Goal: Transaction & Acquisition: Purchase product/service

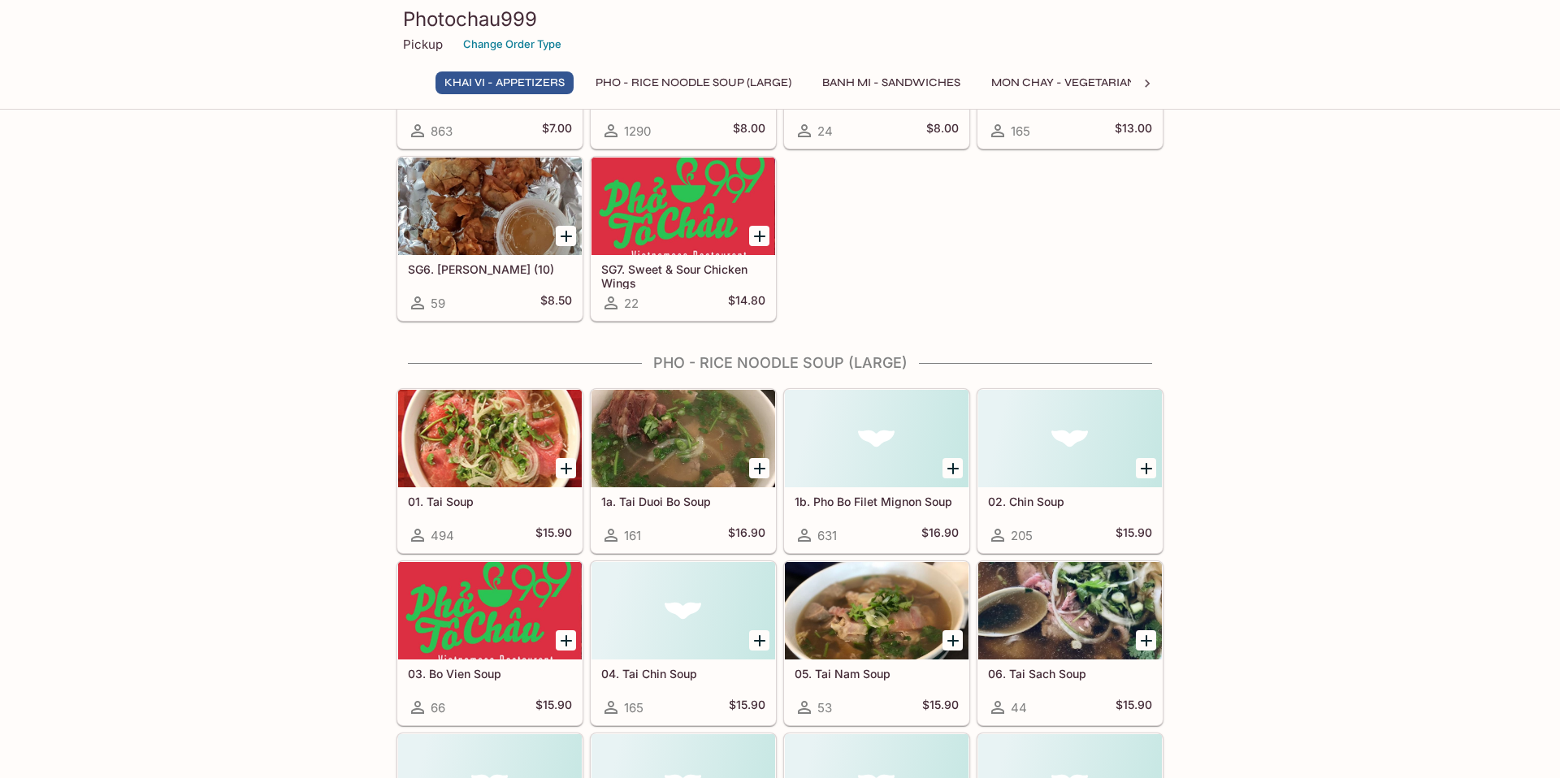
scroll to position [214, 0]
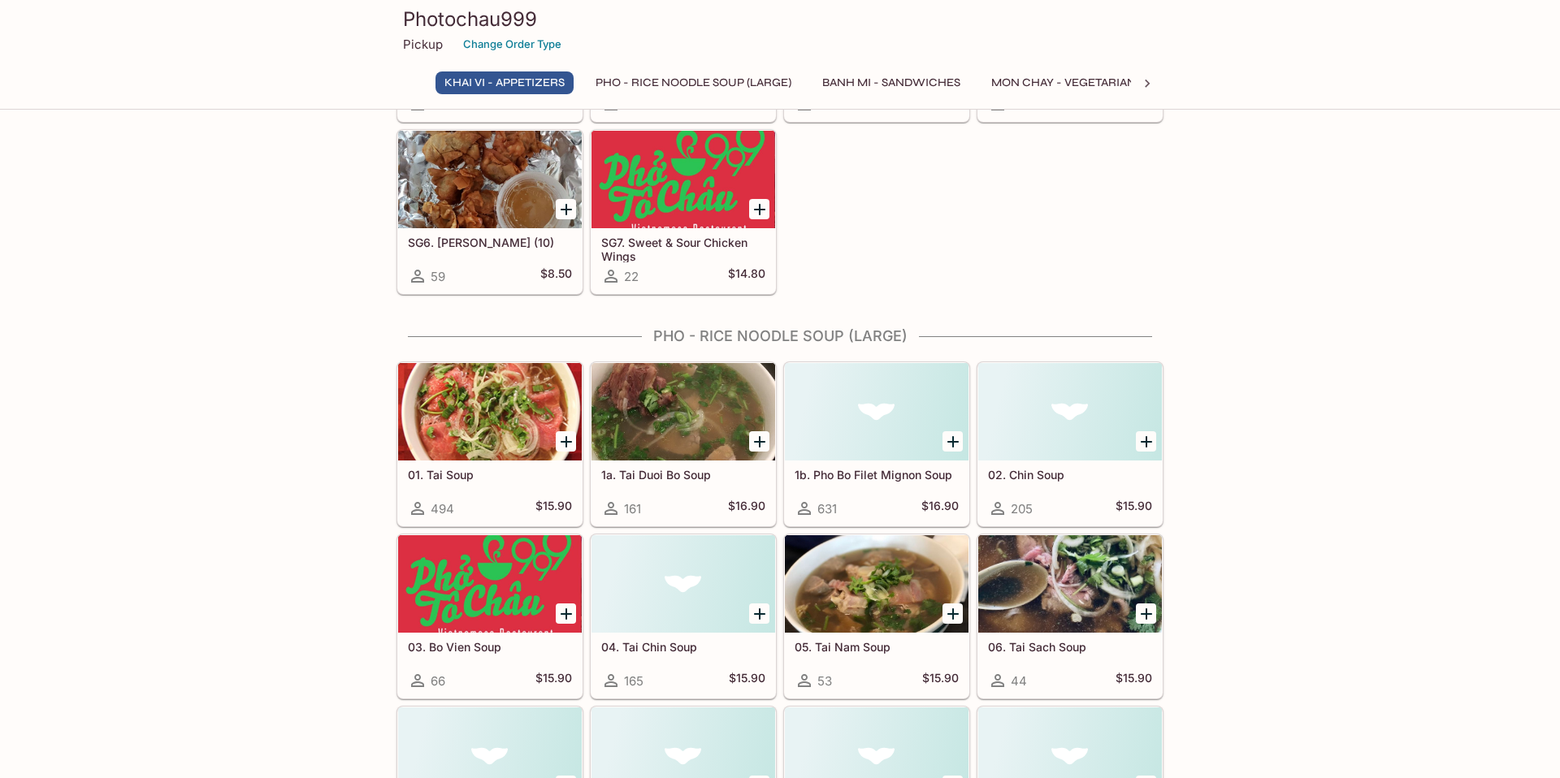
click at [758, 438] on icon "Add 1a. Tai Duoi Bo Soup" at bounding box center [760, 442] width 20 height 20
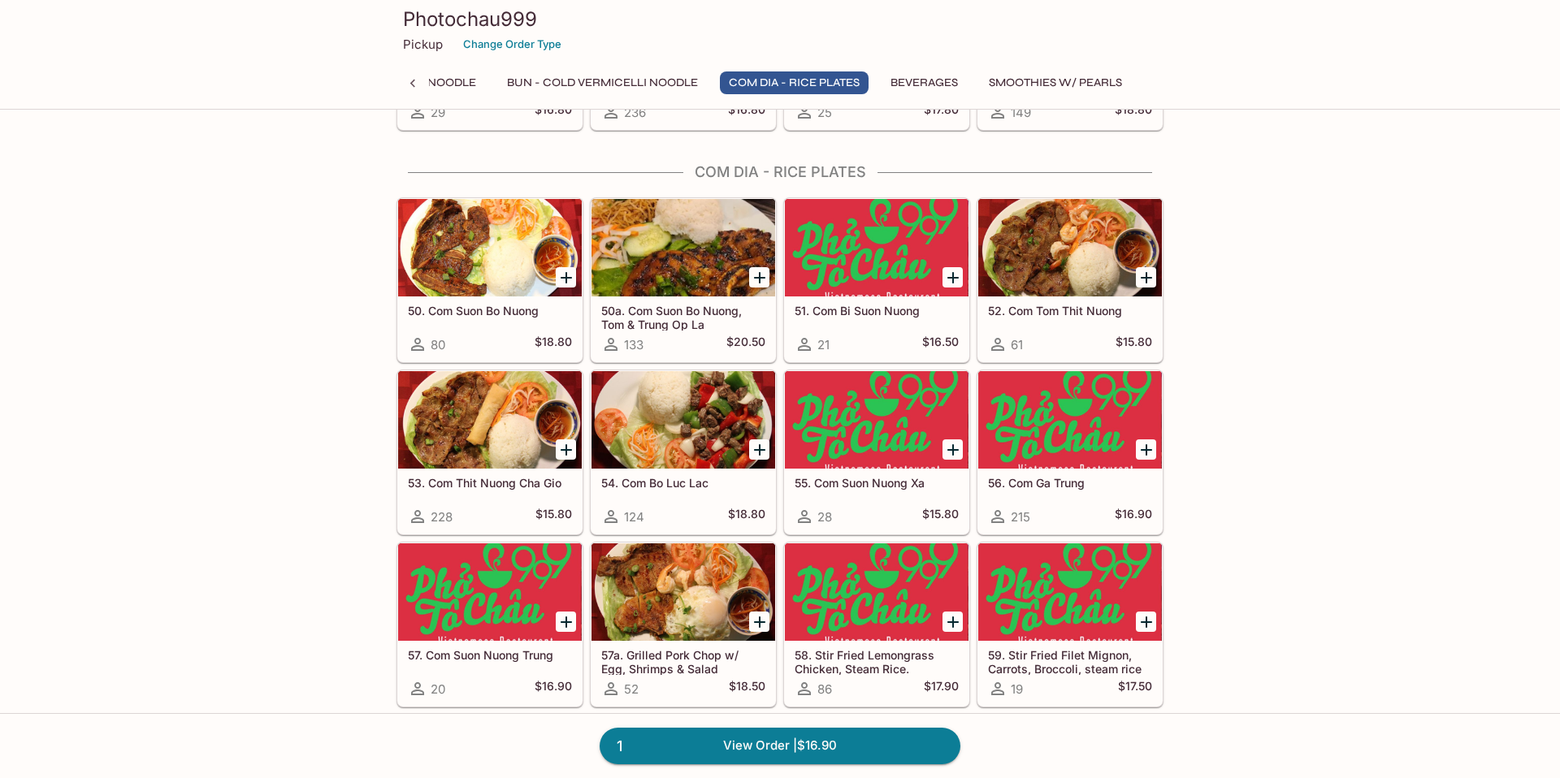
scroll to position [3202, 0]
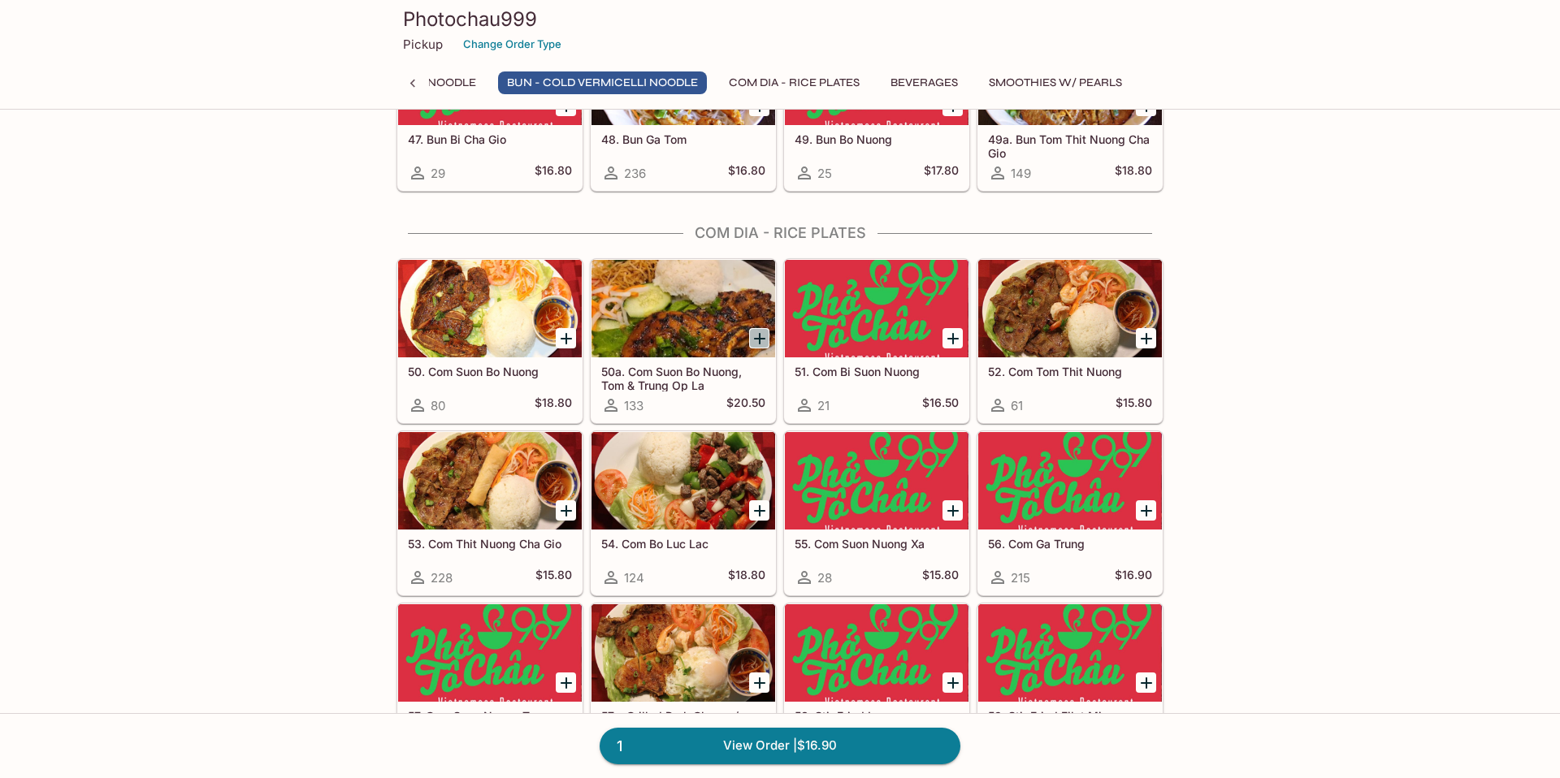
click at [760, 336] on icon "Add 50a. Com Suon Bo Nuong, Tom & Trung Op La" at bounding box center [759, 338] width 11 height 11
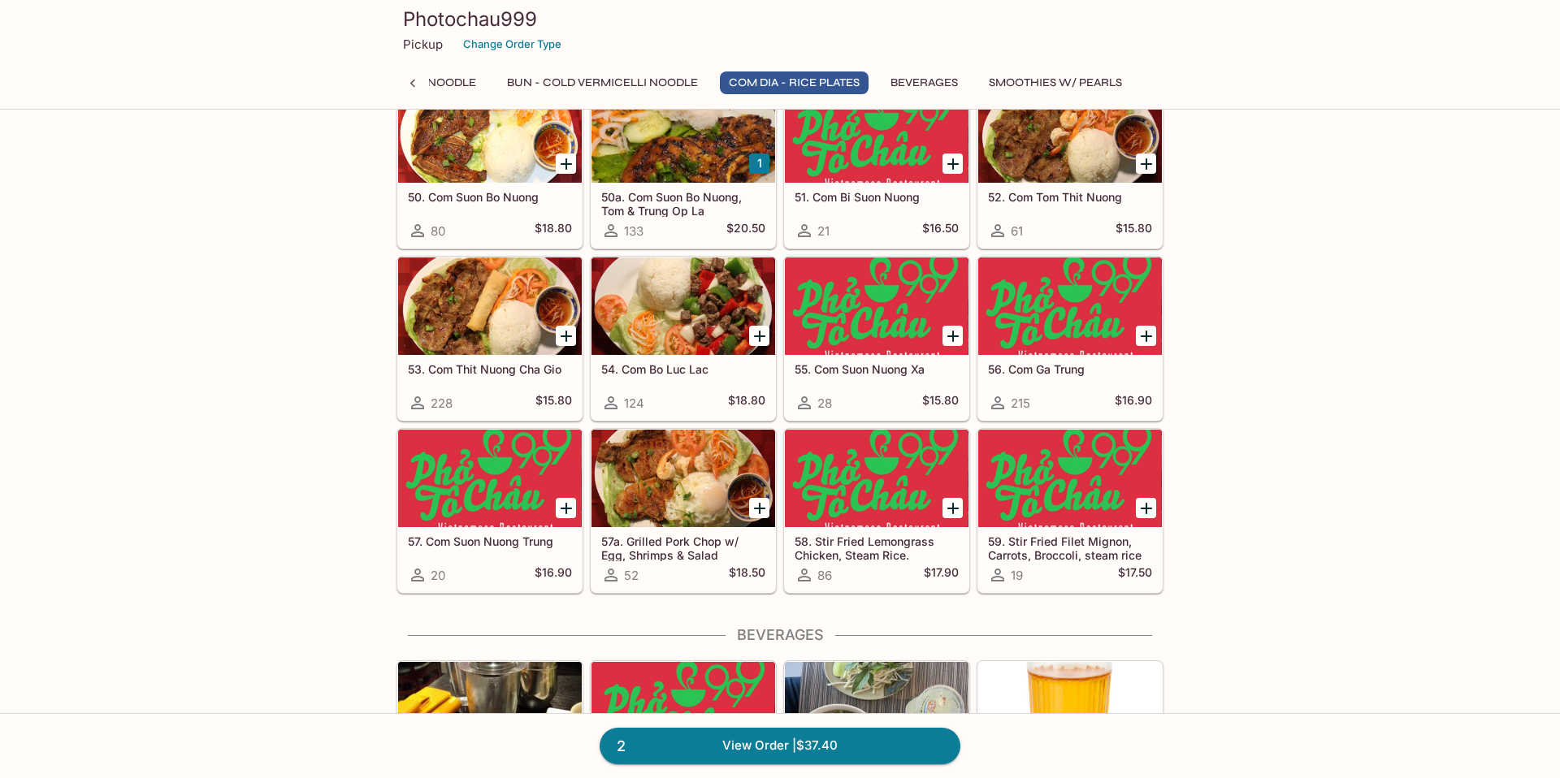
scroll to position [3434, 0]
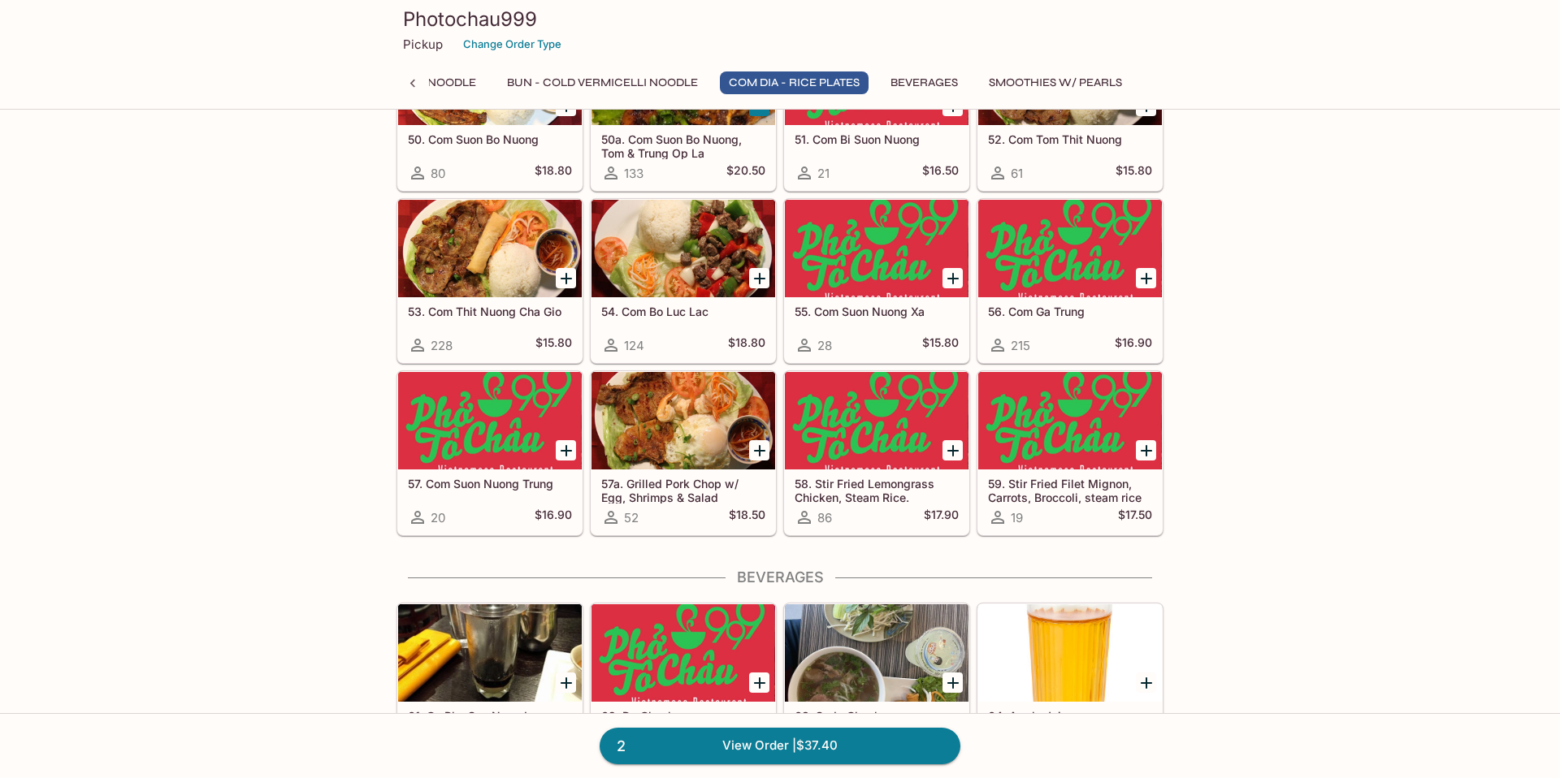
click at [449, 429] on div at bounding box center [490, 421] width 184 height 98
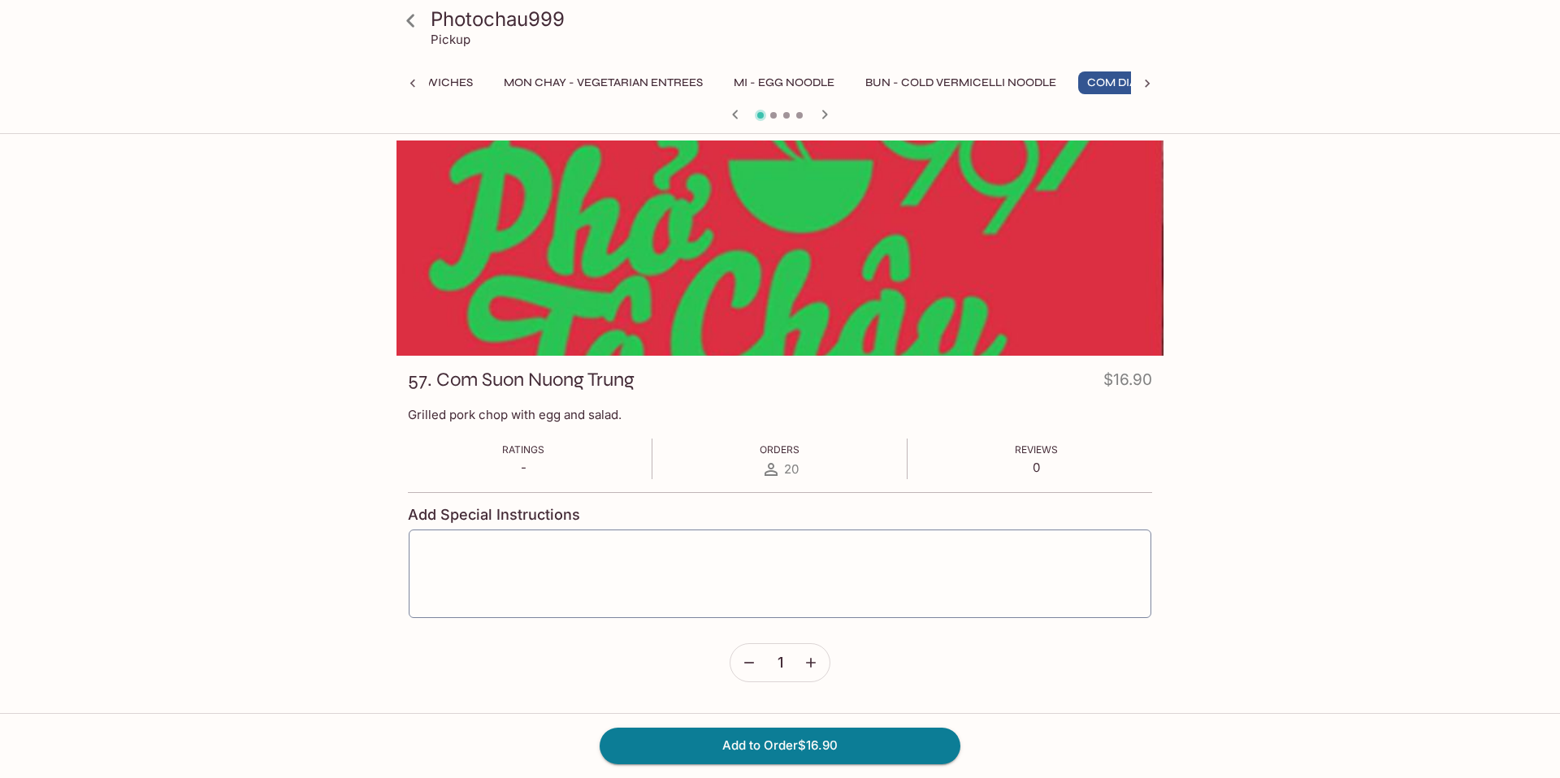
scroll to position [0, 594]
click at [736, 112] on icon "button" at bounding box center [735, 114] width 6 height 9
click at [804, 749] on button "Add to Order $16.90" at bounding box center [780, 746] width 361 height 36
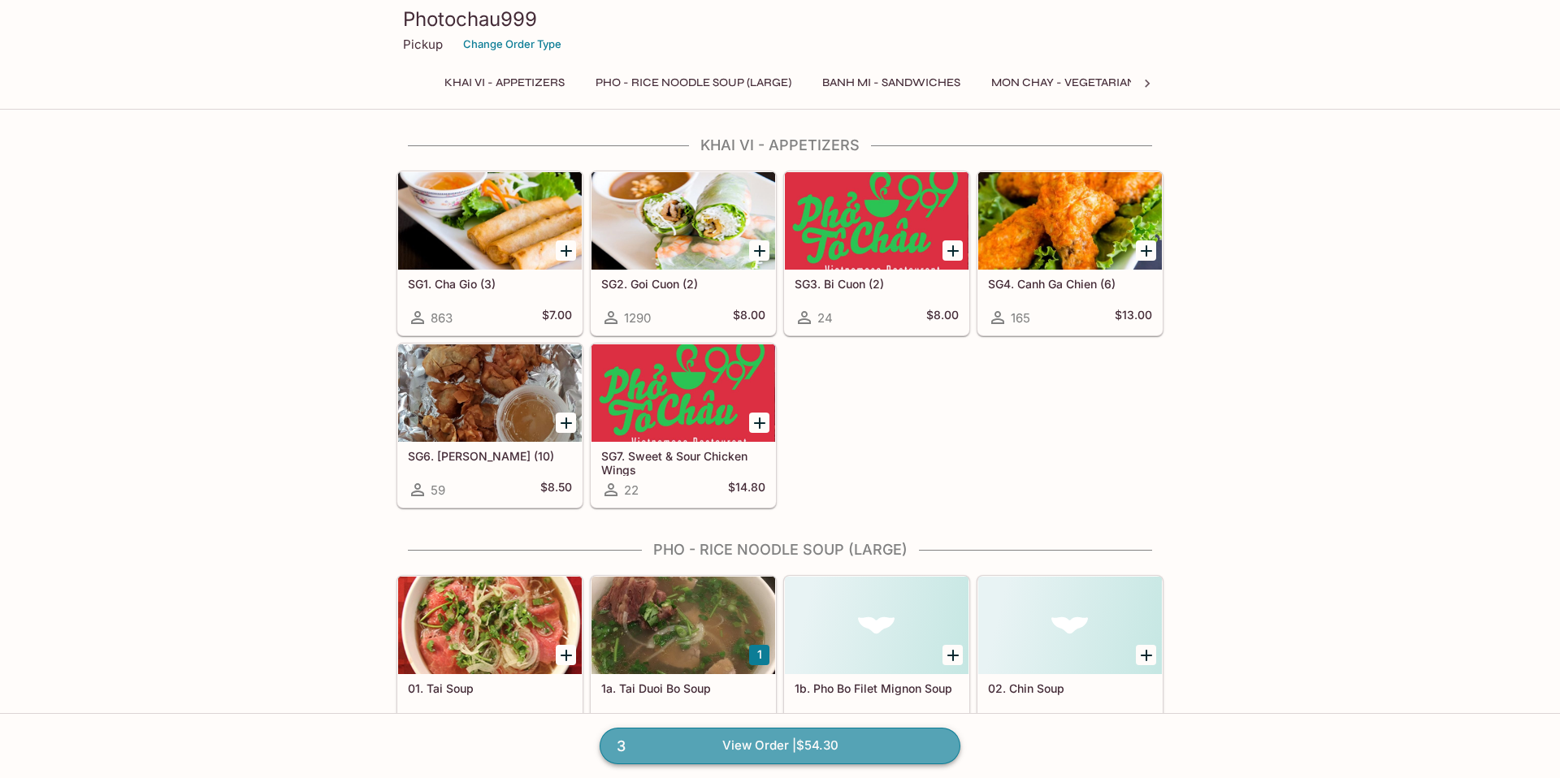
click at [835, 744] on link "3 View Order | $54.30" at bounding box center [780, 746] width 361 height 36
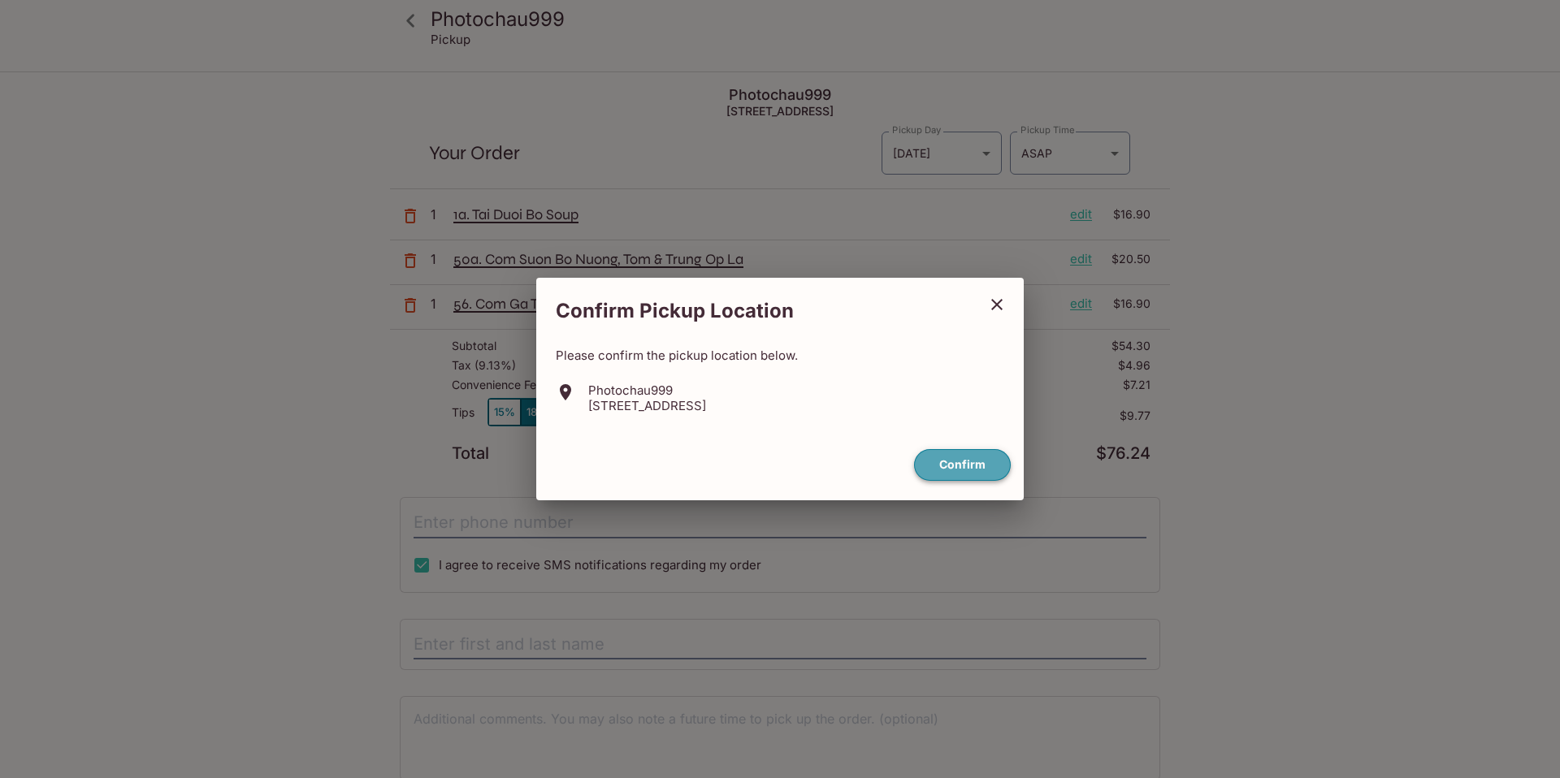
click at [956, 460] on button "Confirm" at bounding box center [962, 465] width 97 height 32
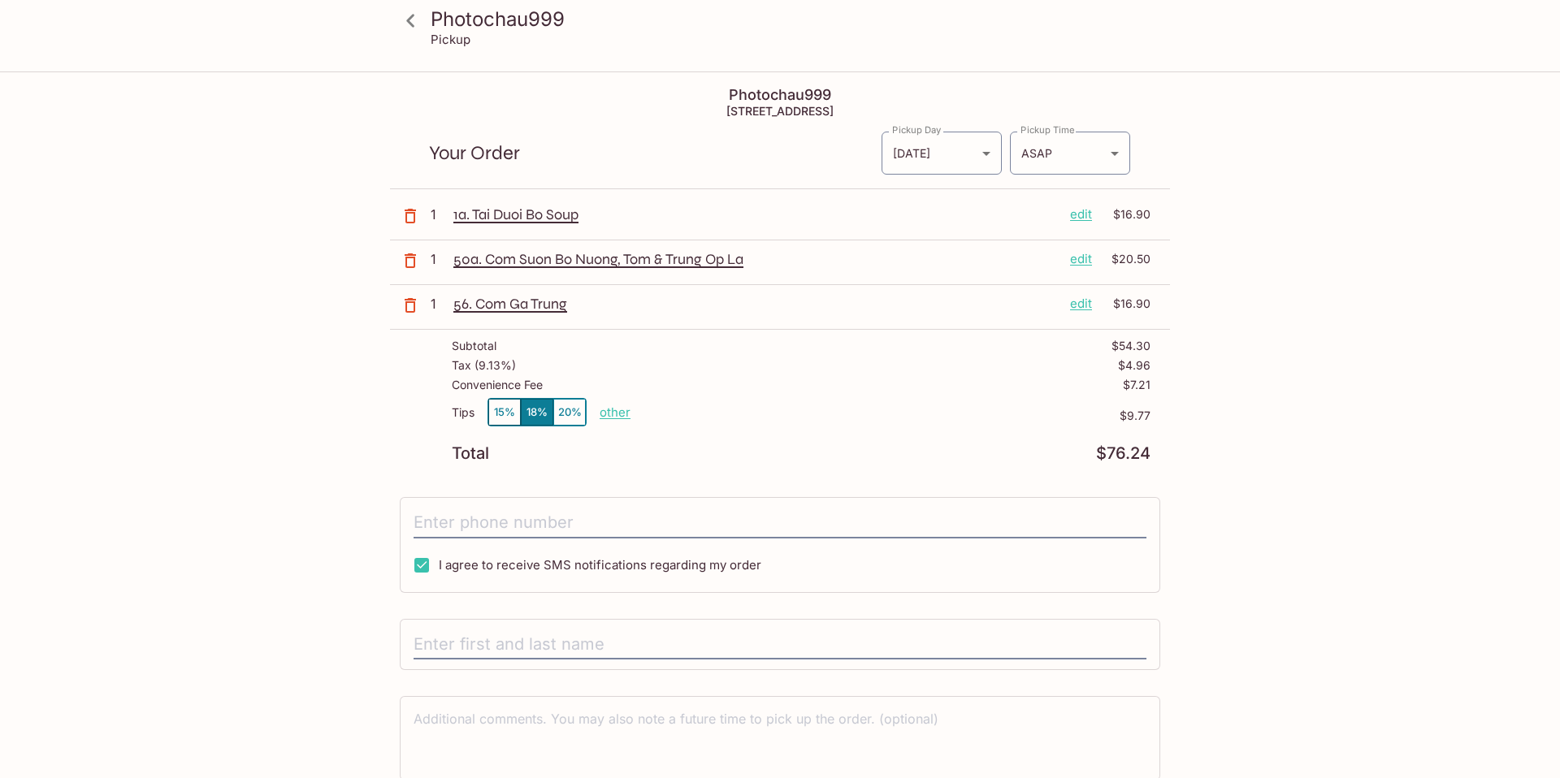
click at [614, 414] on p "other" at bounding box center [615, 412] width 31 height 15
type input "4.00"
click at [540, 522] on input "tel" at bounding box center [780, 523] width 733 height 31
type input "4157933453"
click at [553, 642] on input "text" at bounding box center [780, 645] width 733 height 31
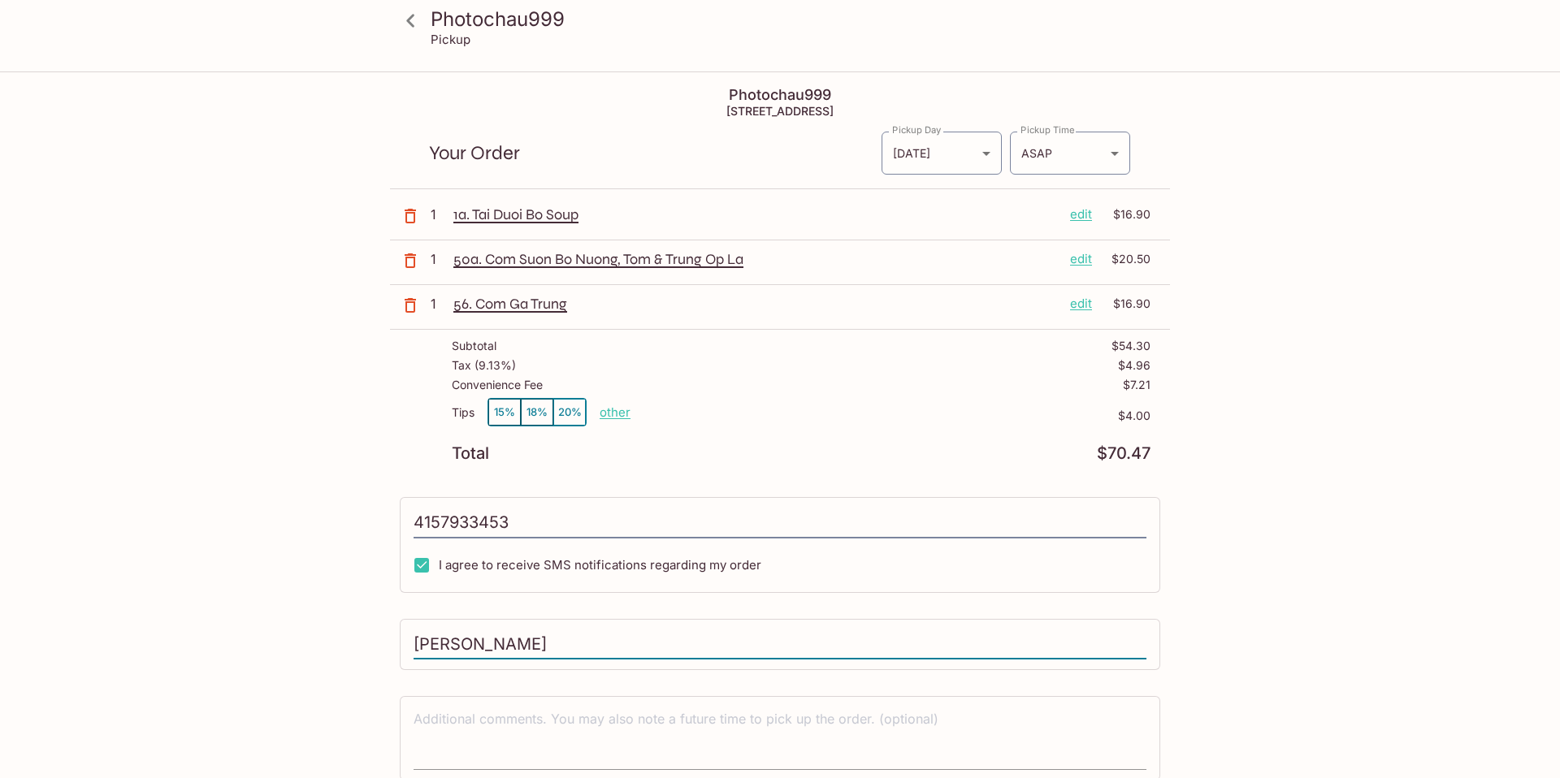
type input "[PERSON_NAME]"
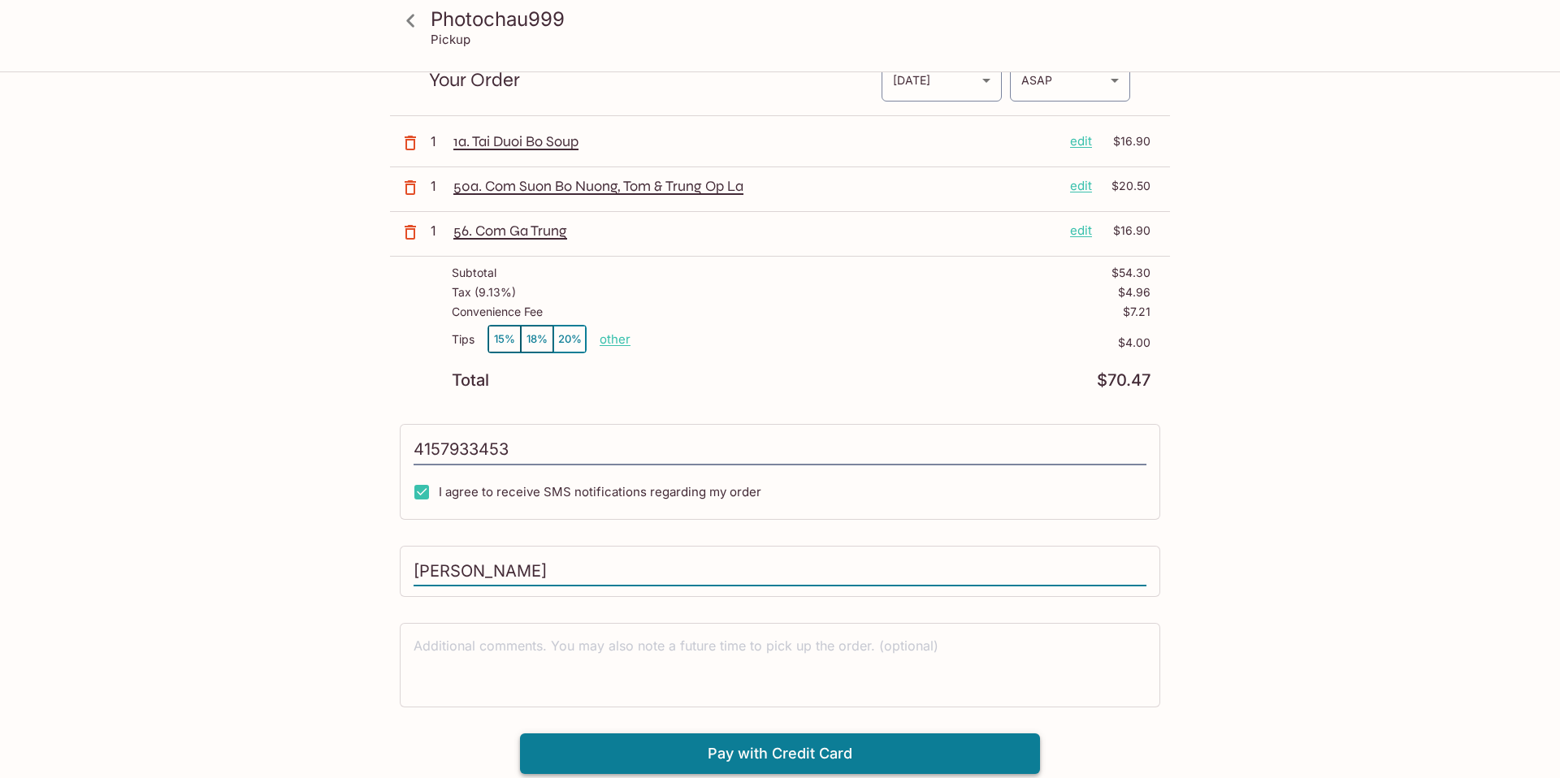
click at [697, 756] on button "Pay with Credit Card" at bounding box center [780, 754] width 520 height 41
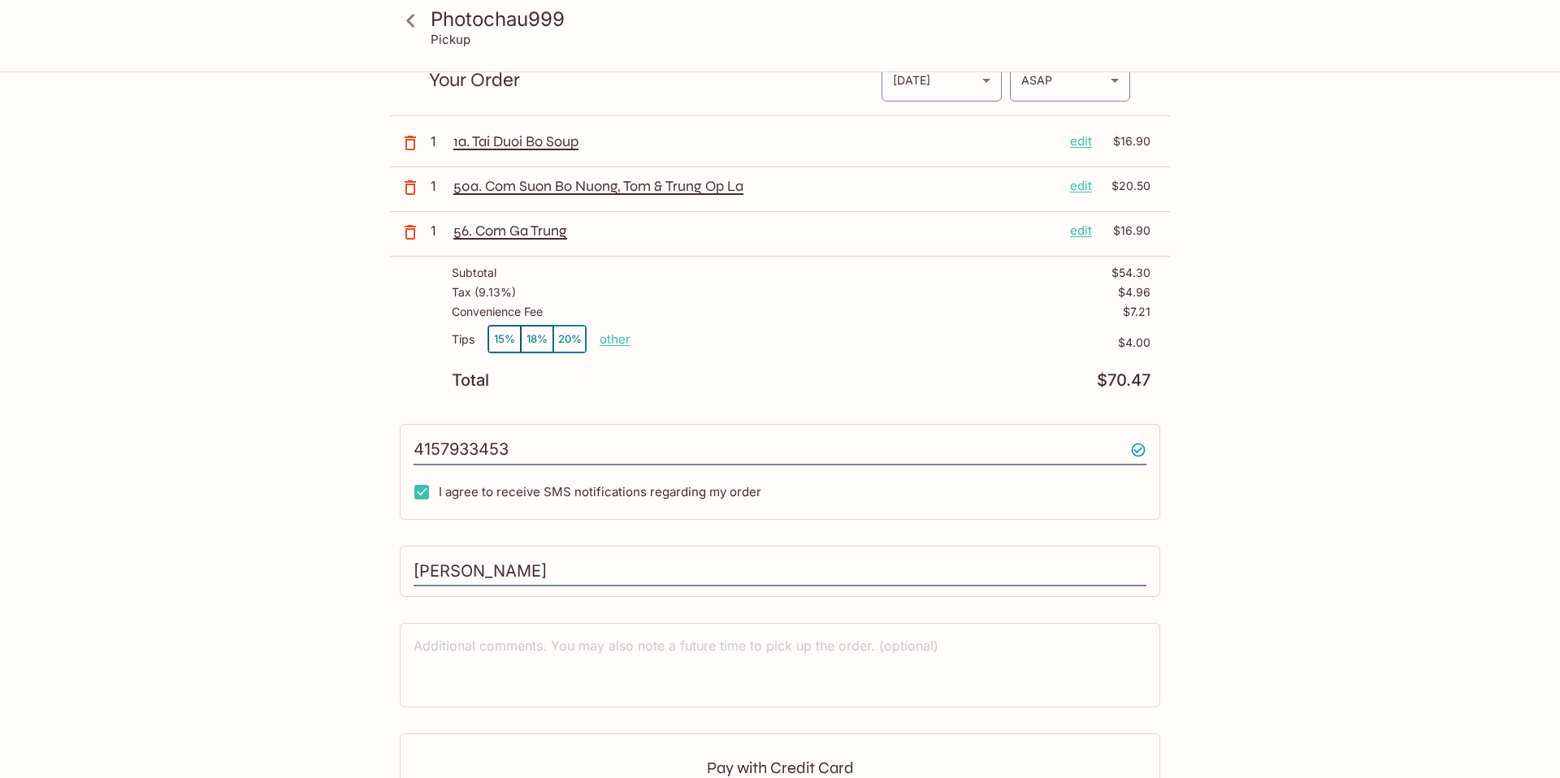
type input "[PHONE_NUMBER]"
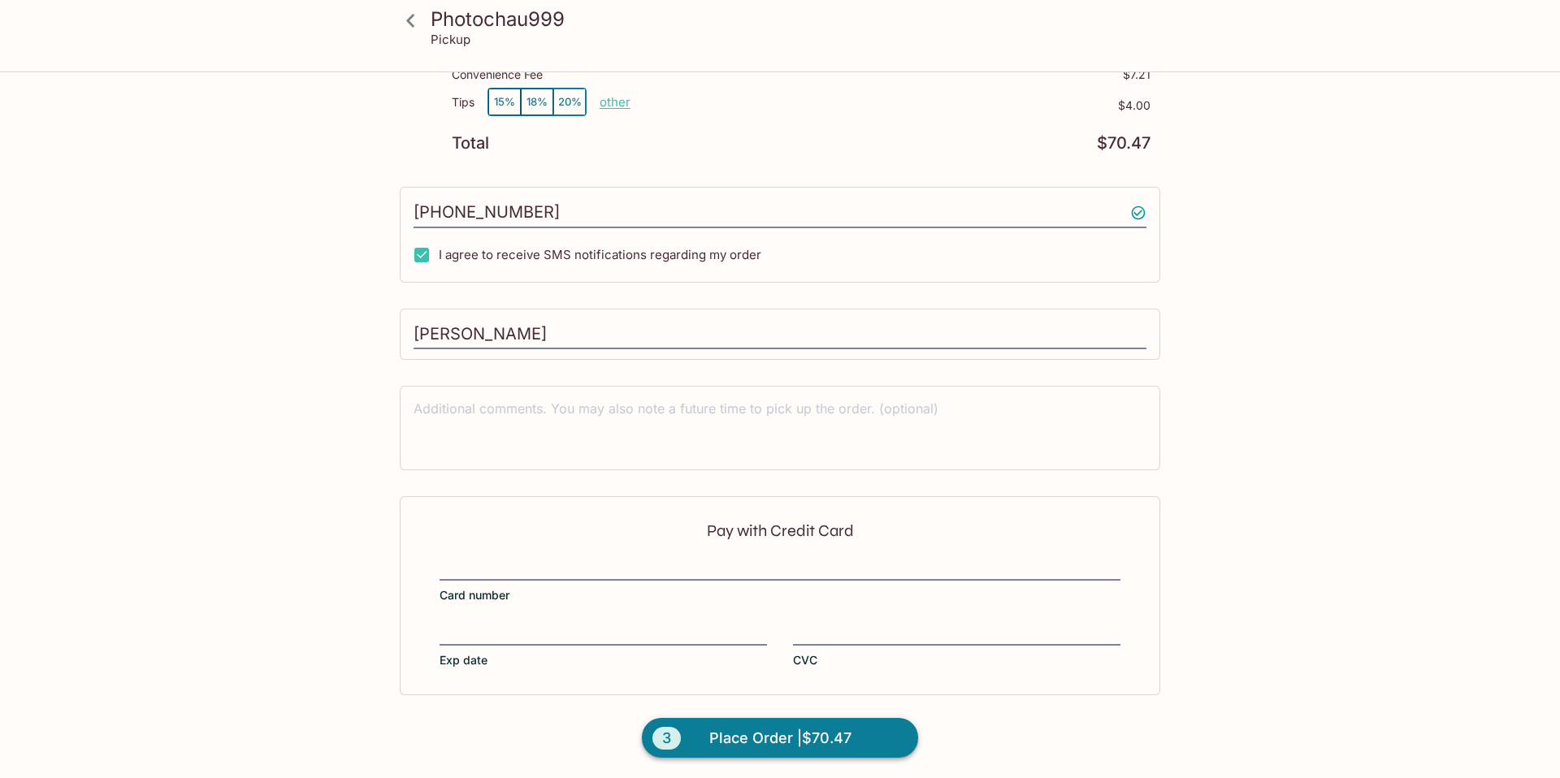
scroll to position [313, 0]
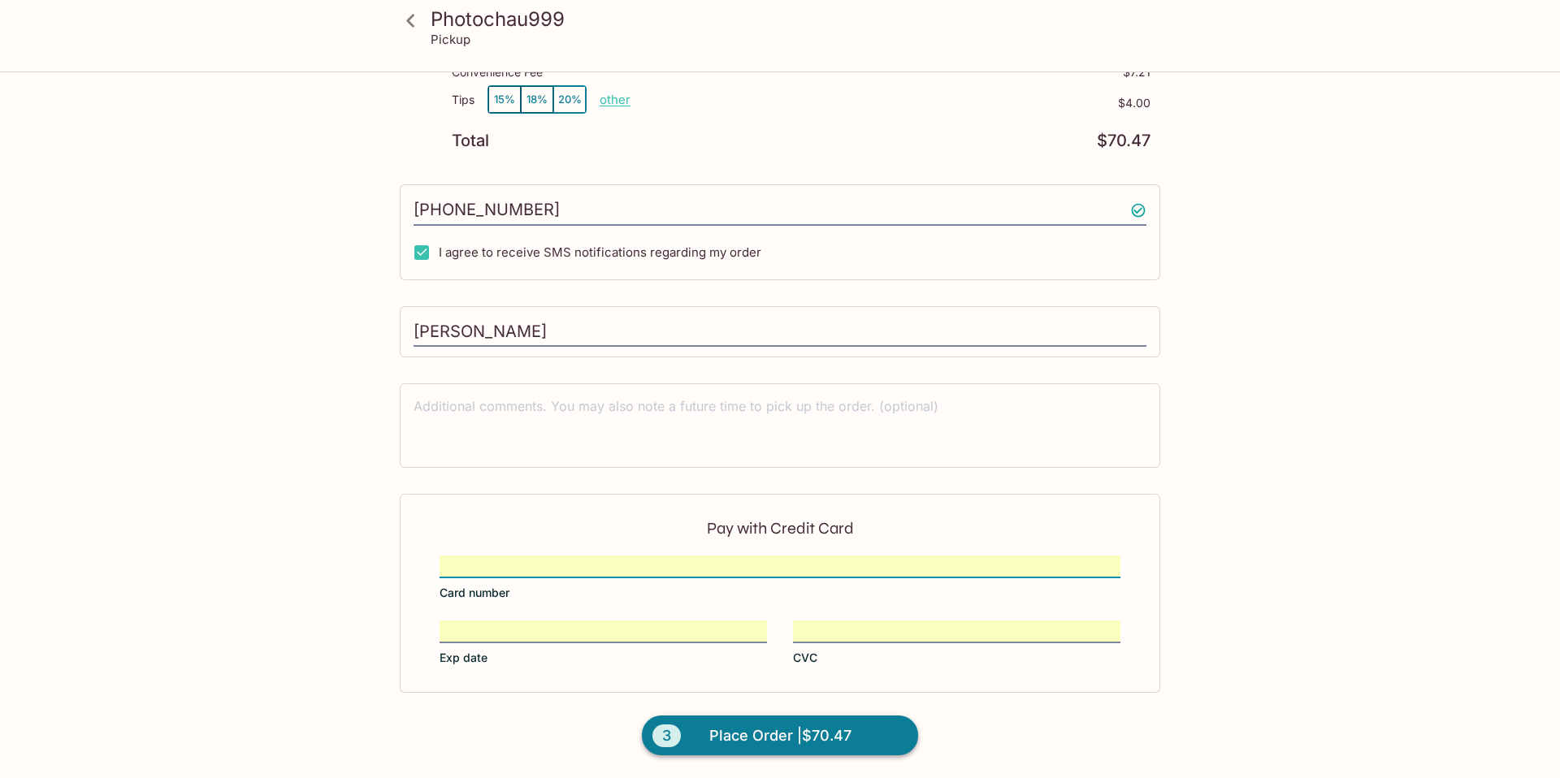
click at [744, 741] on span "Place Order | $70.47" at bounding box center [780, 736] width 142 height 26
